Goal: Browse casually: Explore the website without a specific task or goal

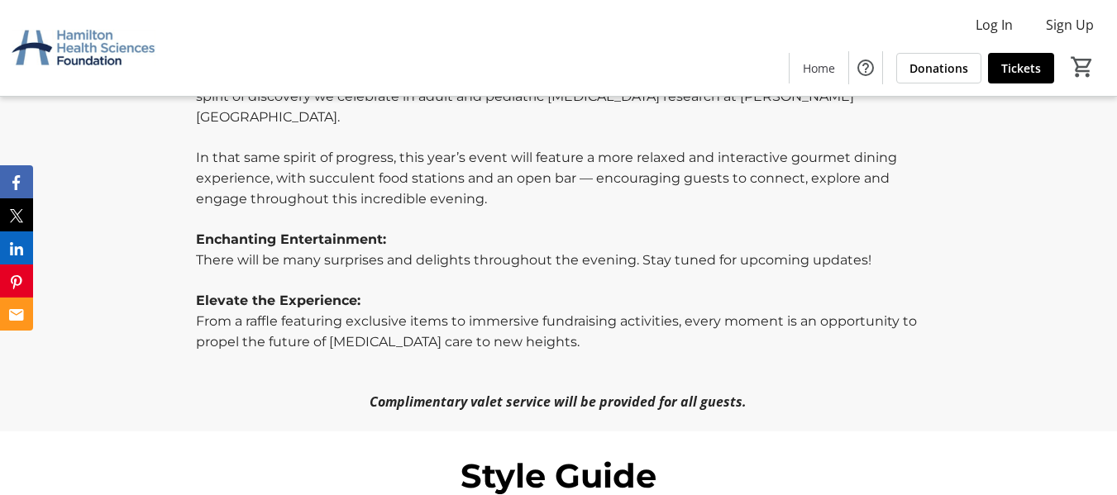
scroll to position [992, 0]
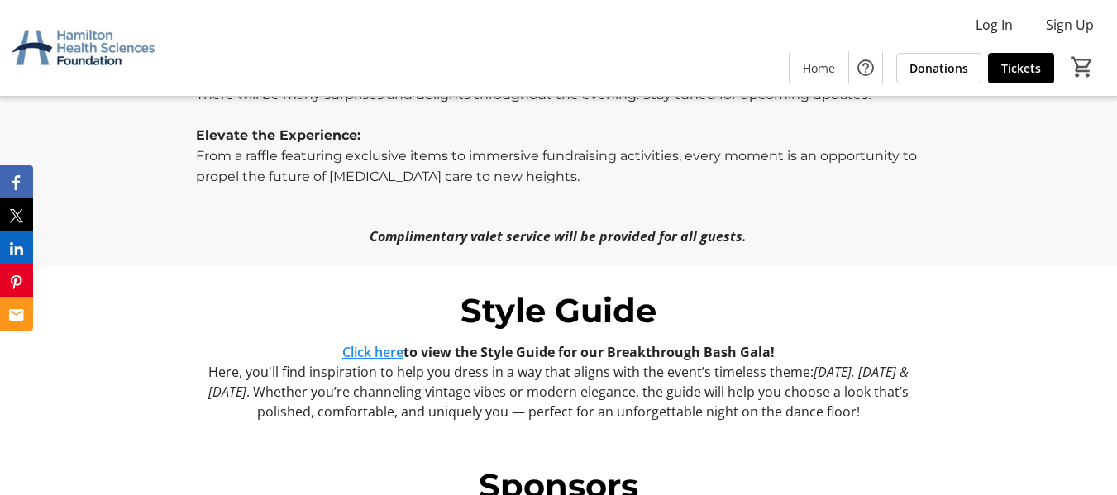
click at [363, 343] on link "Click here" at bounding box center [372, 352] width 61 height 18
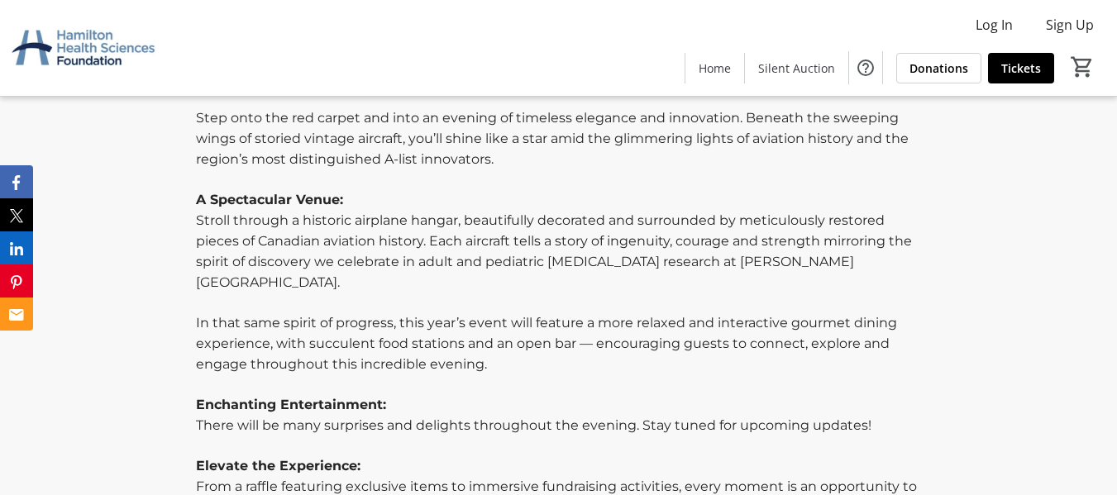
scroll to position [496, 0]
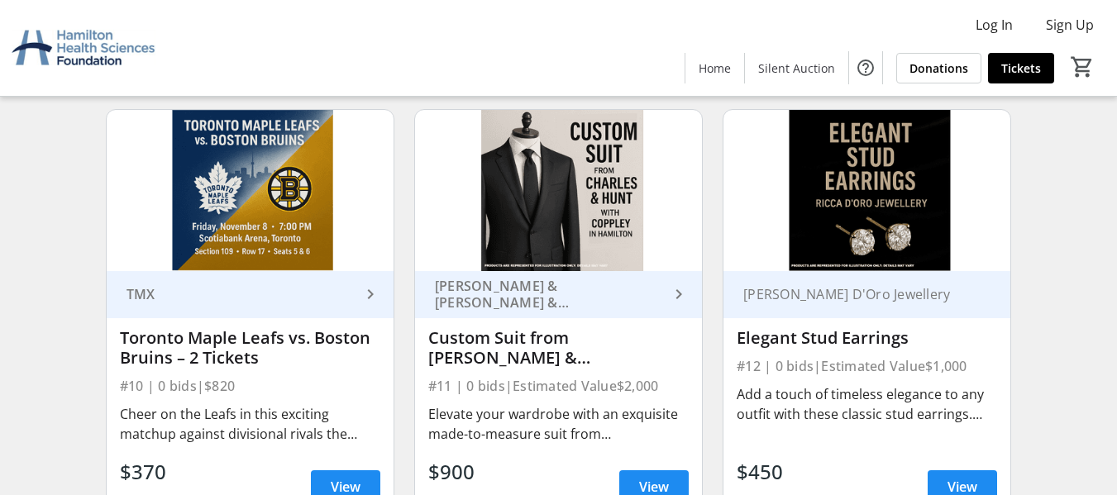
scroll to position [1571, 0]
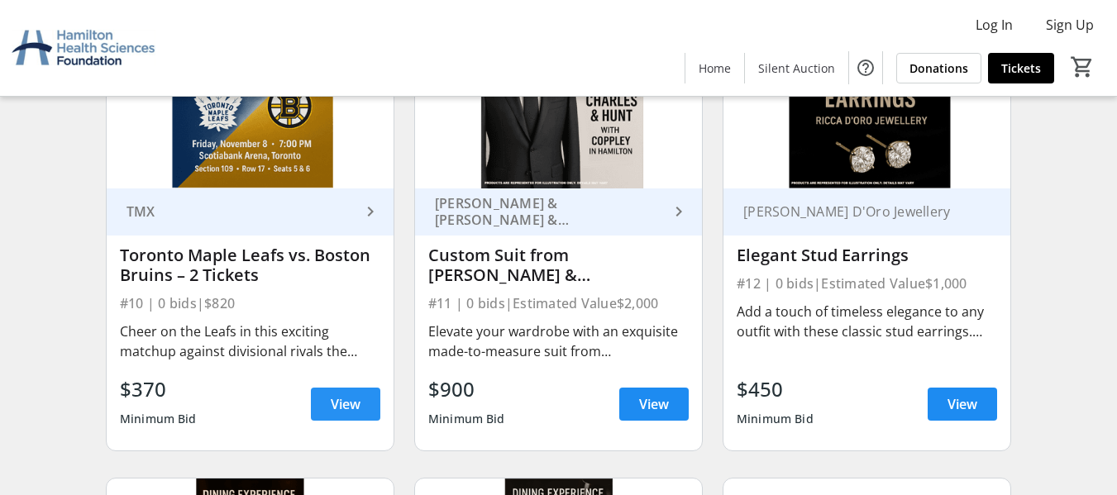
click at [331, 400] on span "View" at bounding box center [346, 404] width 30 height 20
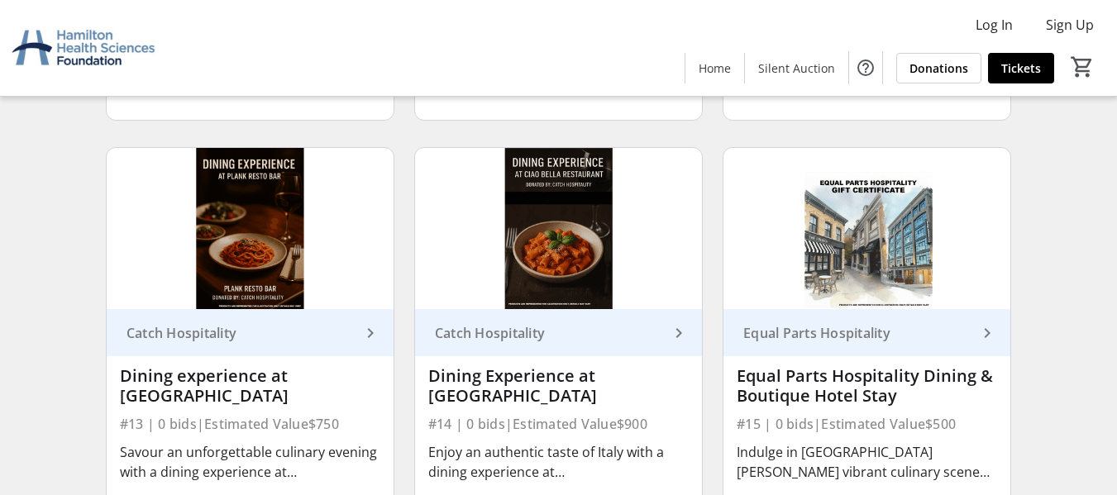
scroll to position [1984, 0]
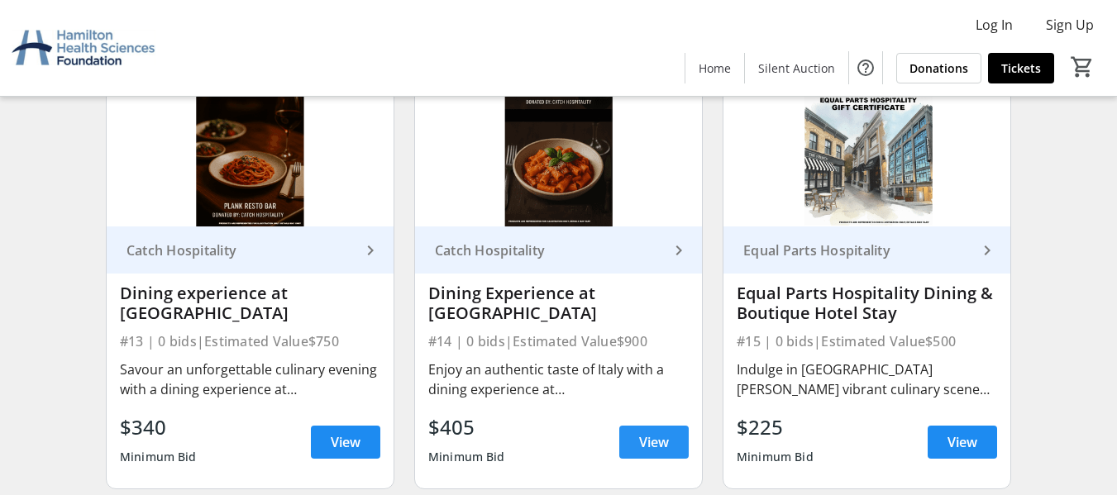
click at [656, 437] on span "View" at bounding box center [654, 442] width 30 height 20
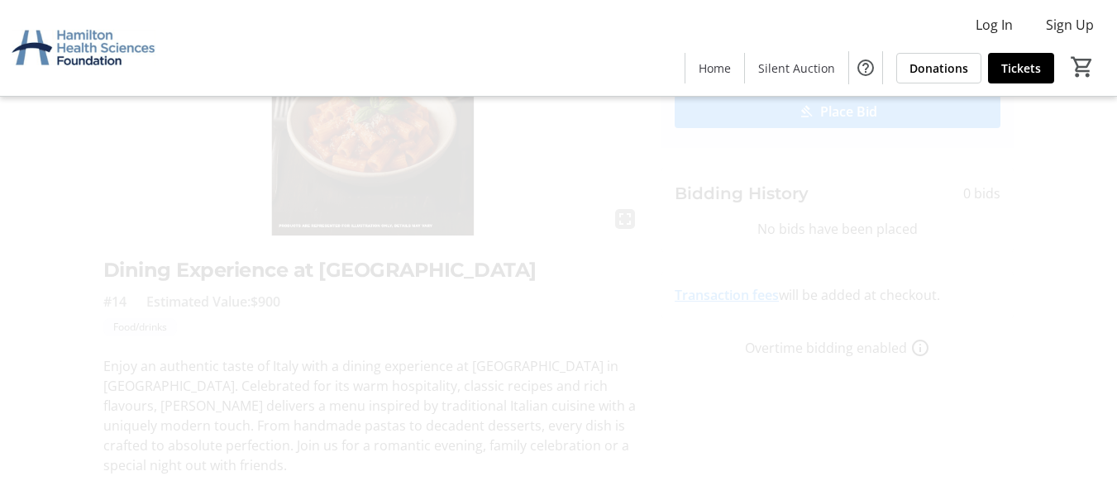
scroll to position [58, 0]
